Goal: Browse casually: Explore the website without a specific task or goal

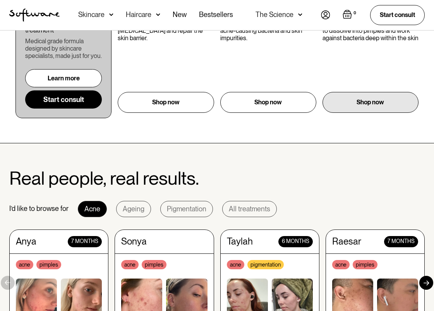
scroll to position [696, 0]
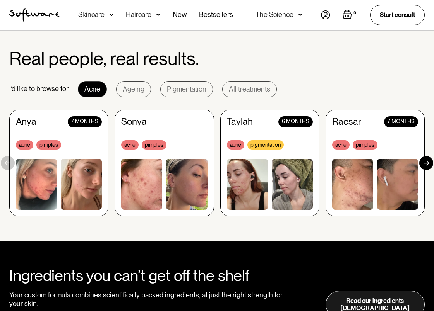
click at [357, 199] on img at bounding box center [352, 184] width 41 height 51
click at [349, 127] on div "Raesar" at bounding box center [346, 121] width 29 height 11
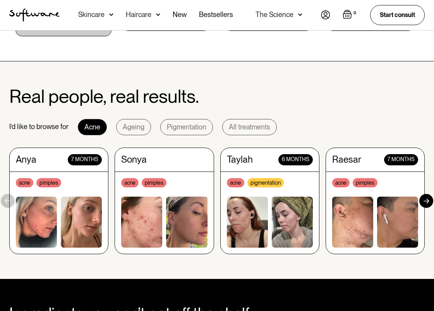
scroll to position [658, 0]
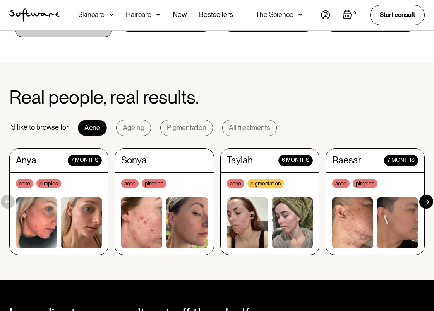
click at [356, 162] on div "Raesar" at bounding box center [346, 160] width 29 height 11
click at [364, 210] on img at bounding box center [352, 223] width 41 height 51
click at [358, 200] on img at bounding box center [352, 223] width 41 height 51
click at [375, 216] on div at bounding box center [375, 223] width 86 height 51
click at [371, 232] on img at bounding box center [352, 223] width 41 height 51
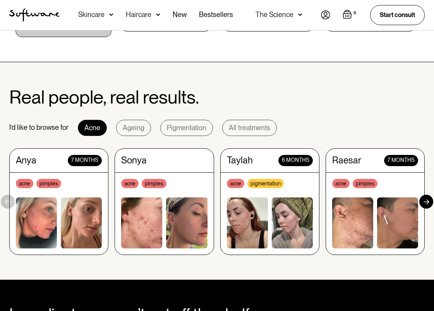
click at [433, 209] on div "Real people, real results. I’d like to browse for Acne Ageing Pigmentation All …" at bounding box center [217, 171] width 434 height 168
click at [427, 205] on div at bounding box center [426, 202] width 14 height 14
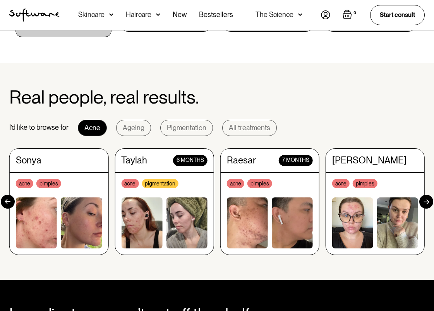
click at [237, 210] on img at bounding box center [247, 223] width 41 height 51
click at [254, 213] on img at bounding box center [247, 223] width 41 height 51
click at [259, 175] on div "Raesar 7 months acne pimples" at bounding box center [269, 202] width 99 height 107
click at [268, 164] on div "Raesar 7 months" at bounding box center [270, 160] width 86 height 11
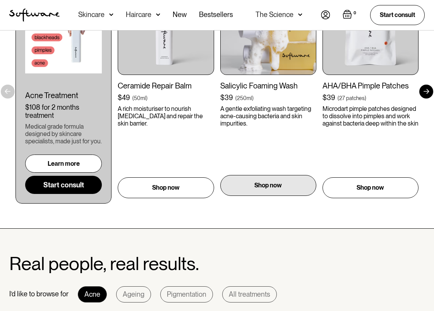
scroll to position [426, 0]
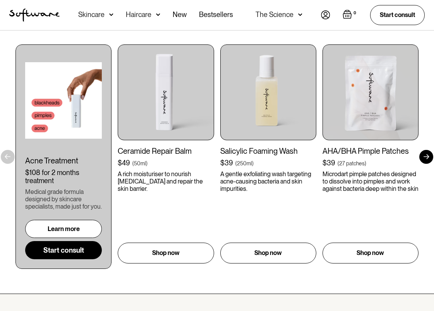
click at [421, 160] on div at bounding box center [426, 157] width 14 height 14
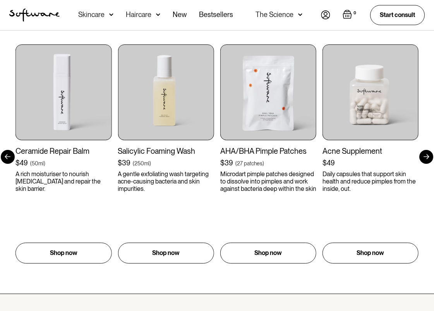
click at [420, 159] on div at bounding box center [426, 157] width 14 height 14
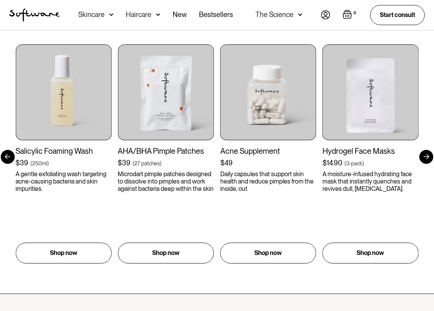
click at [421, 157] on div at bounding box center [426, 157] width 14 height 14
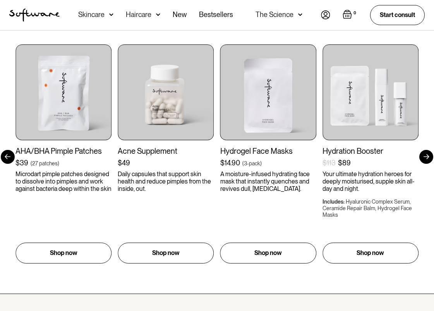
click at [421, 157] on div at bounding box center [426, 157] width 14 height 14
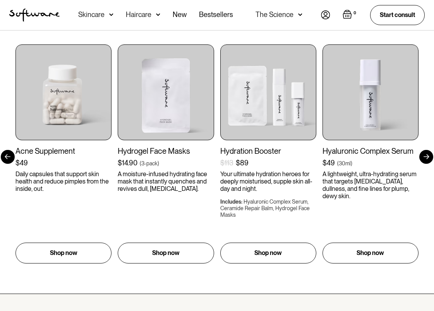
click at [421, 157] on div at bounding box center [426, 157] width 14 height 14
